Goal: Information Seeking & Learning: Learn about a topic

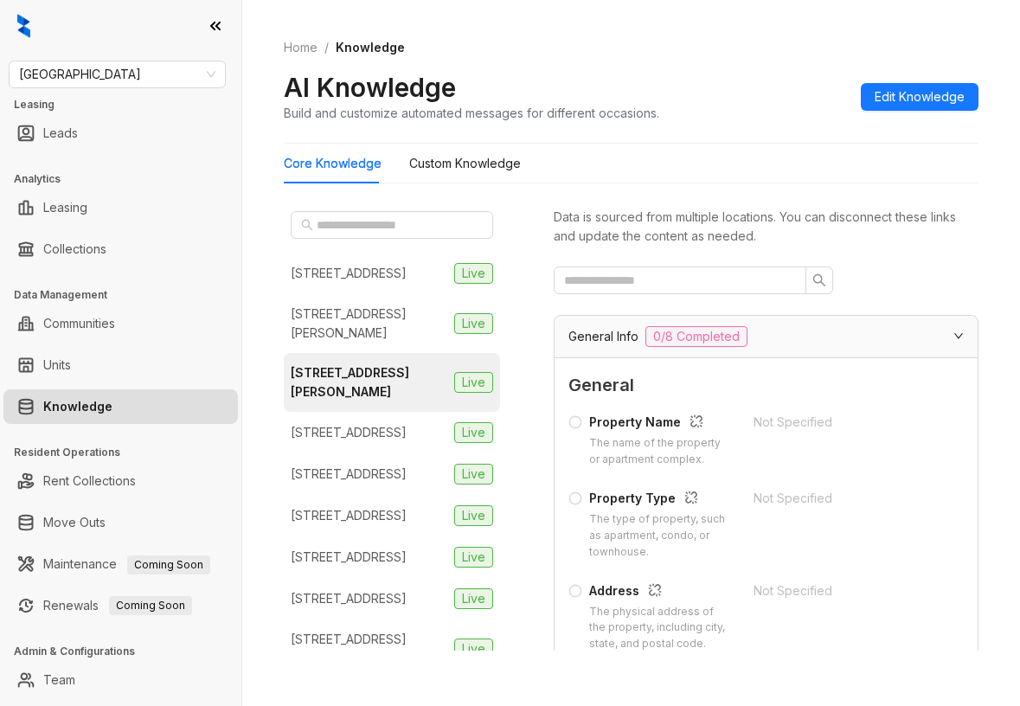
click at [764, 89] on div "AI Knowledge Build and customize automated messages for different occasions. Ed…" at bounding box center [631, 96] width 695 height 51
